Goal: Task Accomplishment & Management: Use online tool/utility

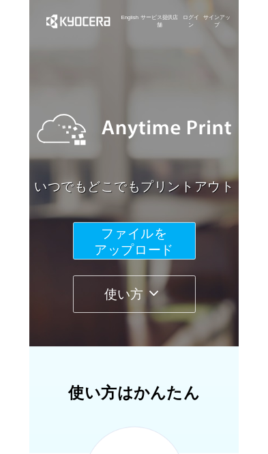
scroll to position [40, 0]
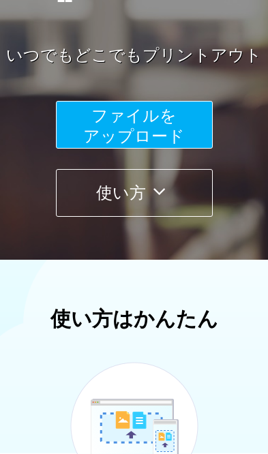
click at [175, 121] on button "ファイルを ​​アップロード" at bounding box center [134, 125] width 157 height 48
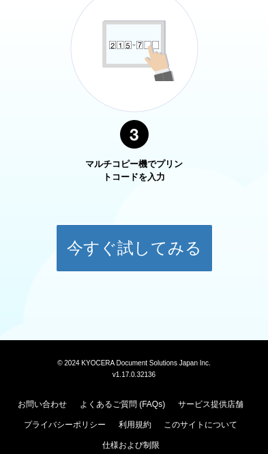
click at [149, 266] on button "今すぐ試してみる" at bounding box center [134, 248] width 157 height 48
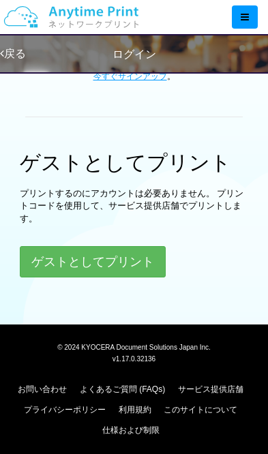
click at [135, 259] on button "ゲストとしてプリント" at bounding box center [93, 261] width 146 height 31
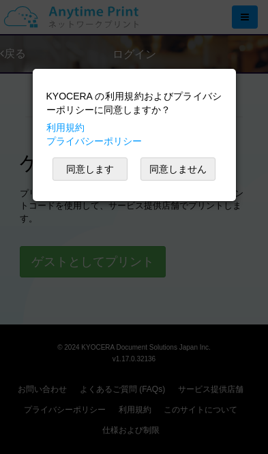
click at [101, 167] on button "同意します" at bounding box center [90, 169] width 75 height 23
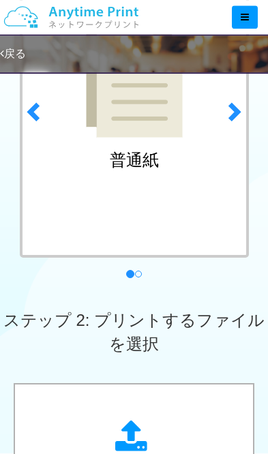
click at [235, 126] on link "next" at bounding box center [236, 108] width 36 height 348
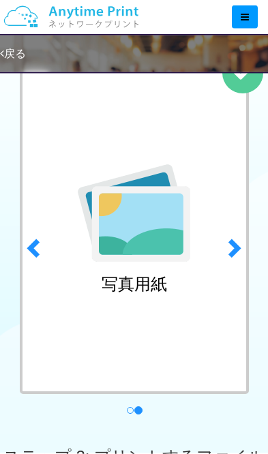
scroll to position [94, 0]
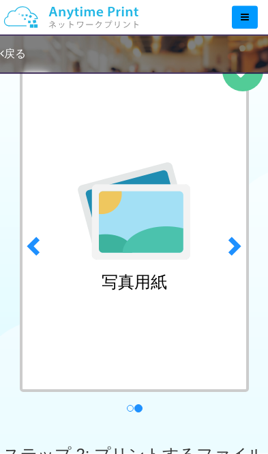
click at [125, 253] on img at bounding box center [134, 211] width 113 height 98
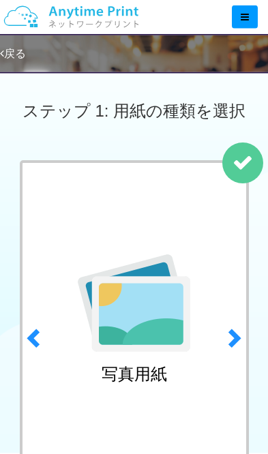
scroll to position [3, 0]
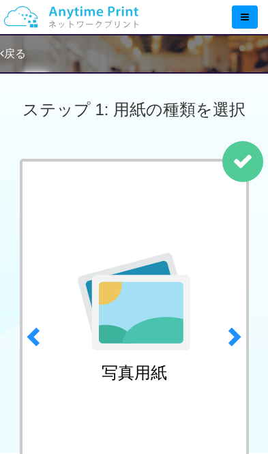
click at [38, 345] on span at bounding box center [35, 336] width 20 height 20
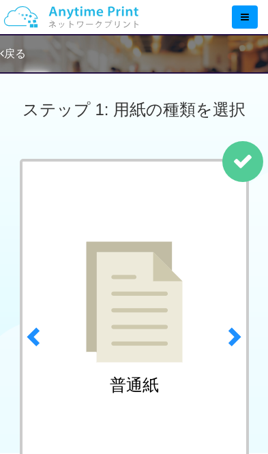
click at [245, 161] on link "next" at bounding box center [236, 333] width 36 height 348
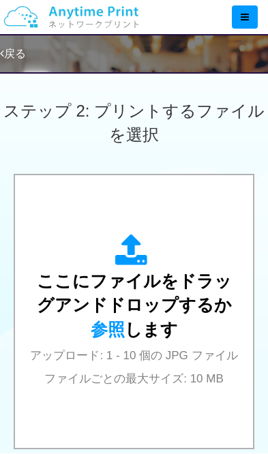
scroll to position [439, 0]
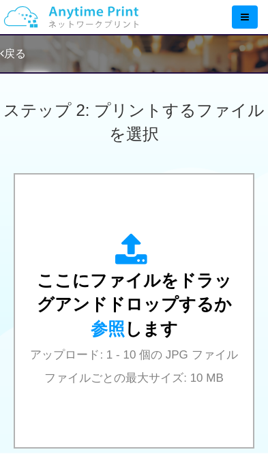
click at [218, 233] on div "ここにファイルをドラッグアンドドロップするか 参照 します アップロード: 1 - 10 個の JPG ファイル ファイルごとの最大サイズ: 10 MB" at bounding box center [134, 310] width 211 height 155
click at [125, 319] on span "参照" at bounding box center [108, 328] width 34 height 19
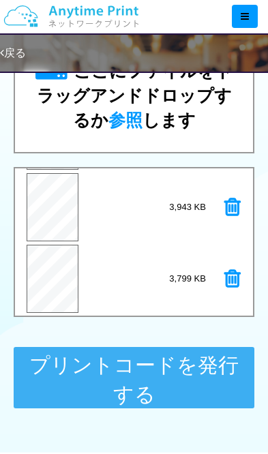
scroll to position [584, 0]
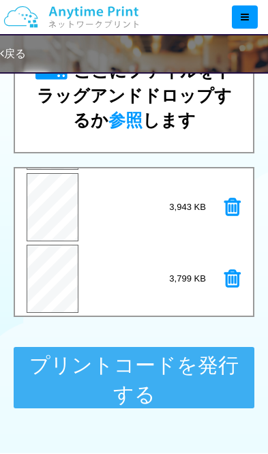
click at [181, 383] on button "プリントコードを発行する" at bounding box center [134, 377] width 241 height 61
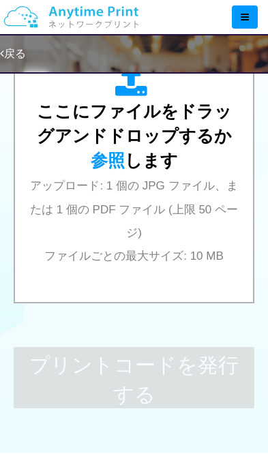
scroll to position [0, 0]
